Goal: Find specific page/section: Find specific page/section

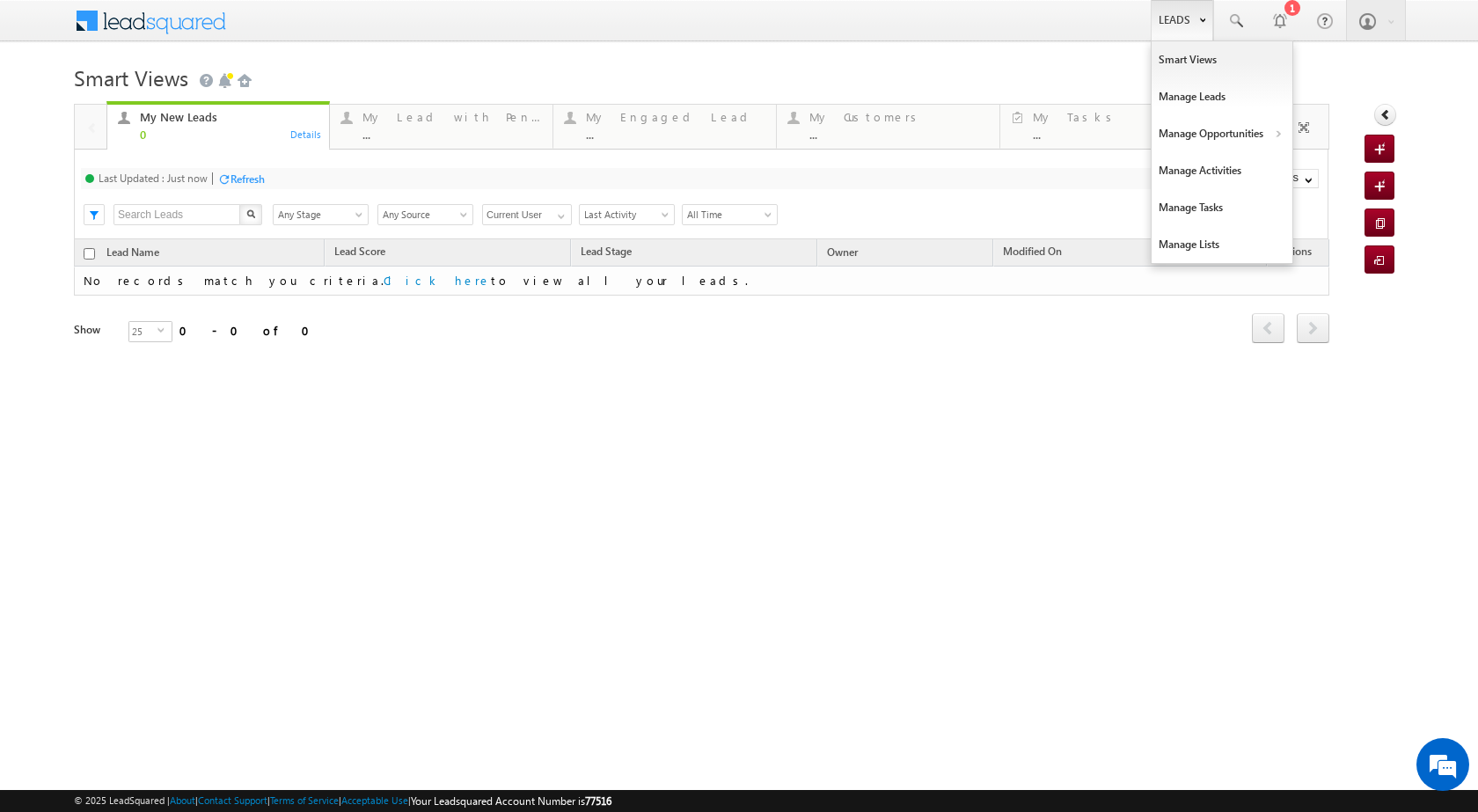
click at [1193, 16] on link "Leads" at bounding box center [1182, 20] width 62 height 41
click at [1258, 131] on link "Manage Opportunities" at bounding box center [1222, 133] width 141 height 37
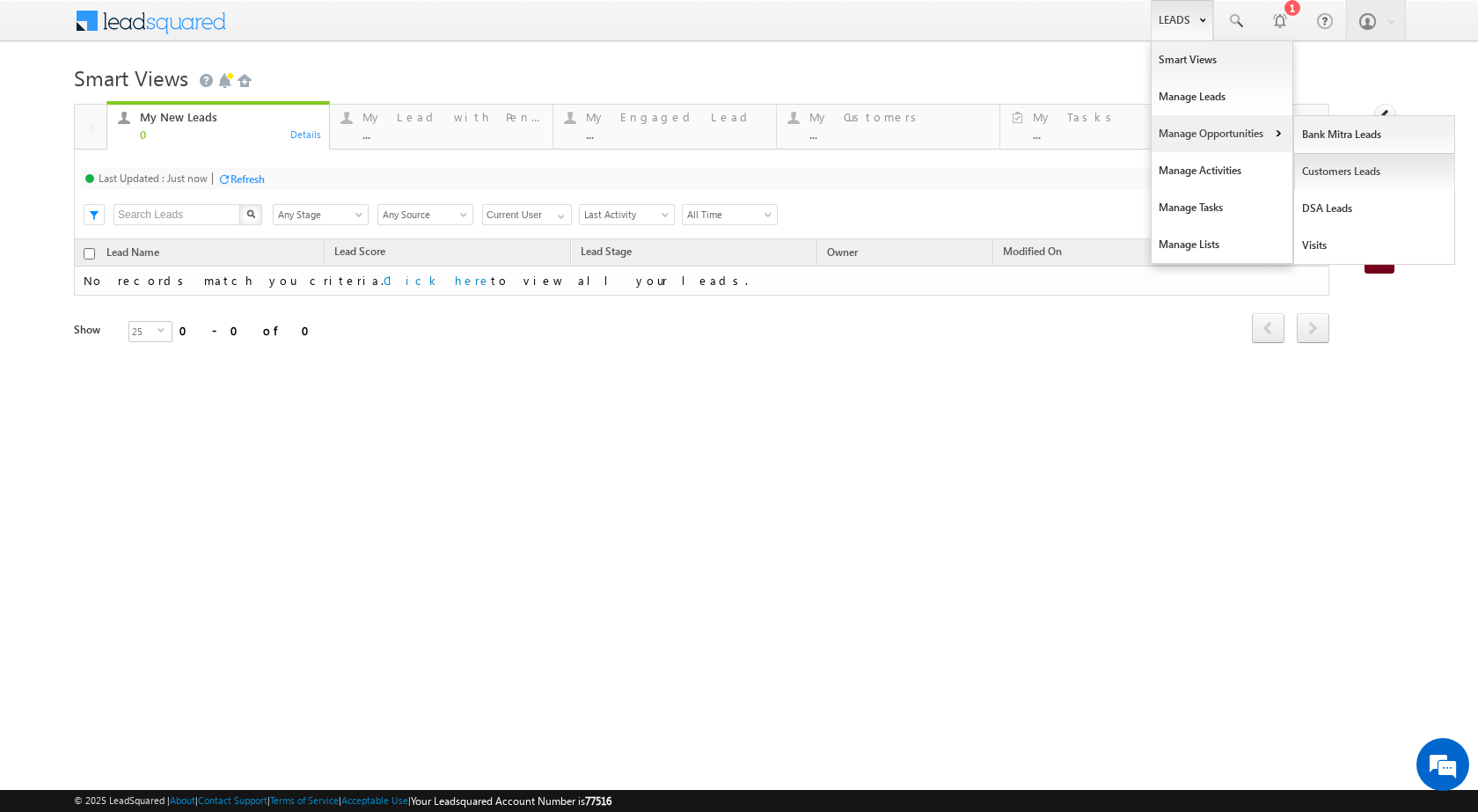
click at [1314, 175] on link "Customers Leads" at bounding box center [1375, 171] width 161 height 37
click at [1314, 176] on link "Customers Leads" at bounding box center [1375, 171] width 161 height 37
click at [1312, 177] on link "Customers Leads" at bounding box center [1375, 171] width 161 height 37
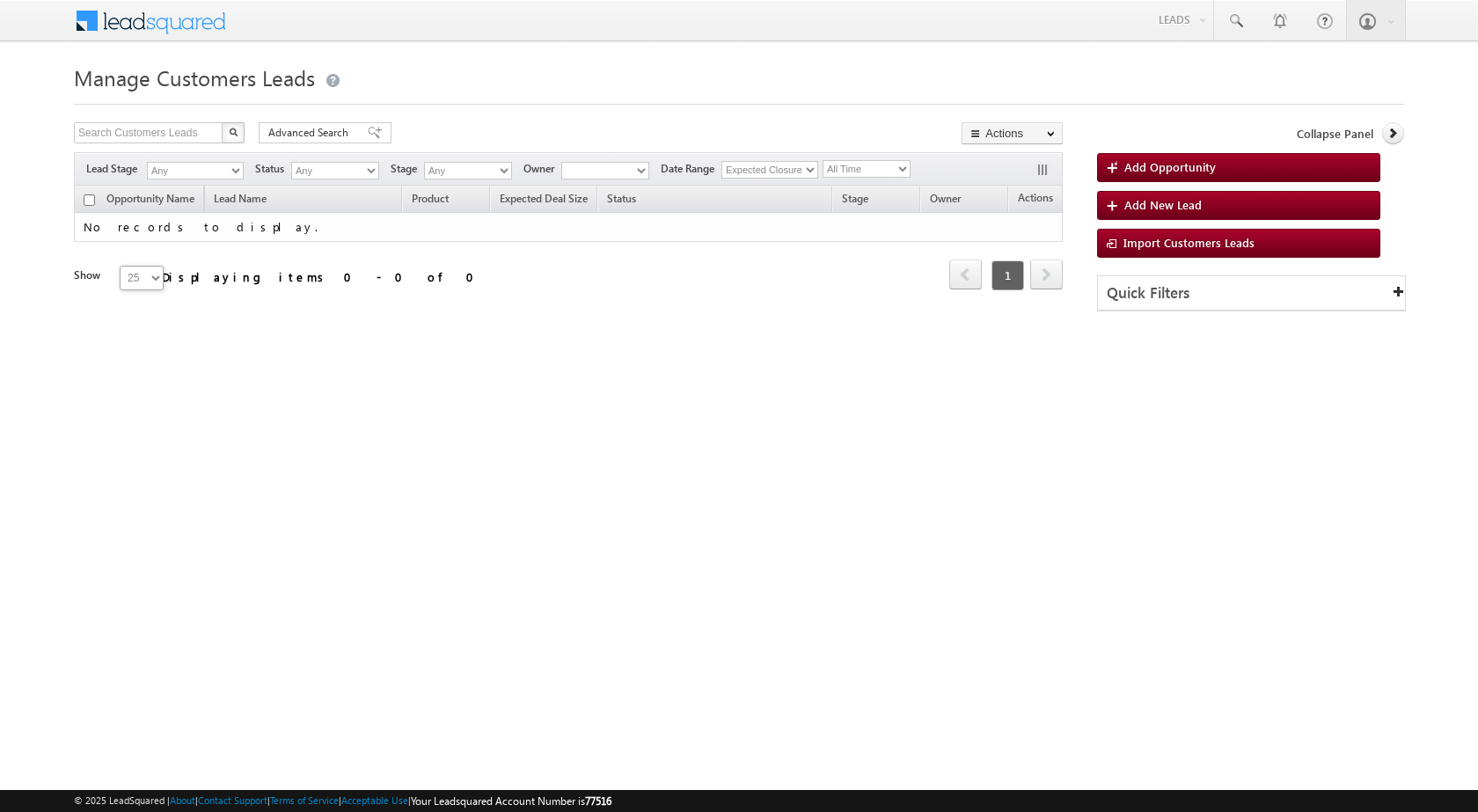
type input "884919"
